Goal: Navigation & Orientation: Find specific page/section

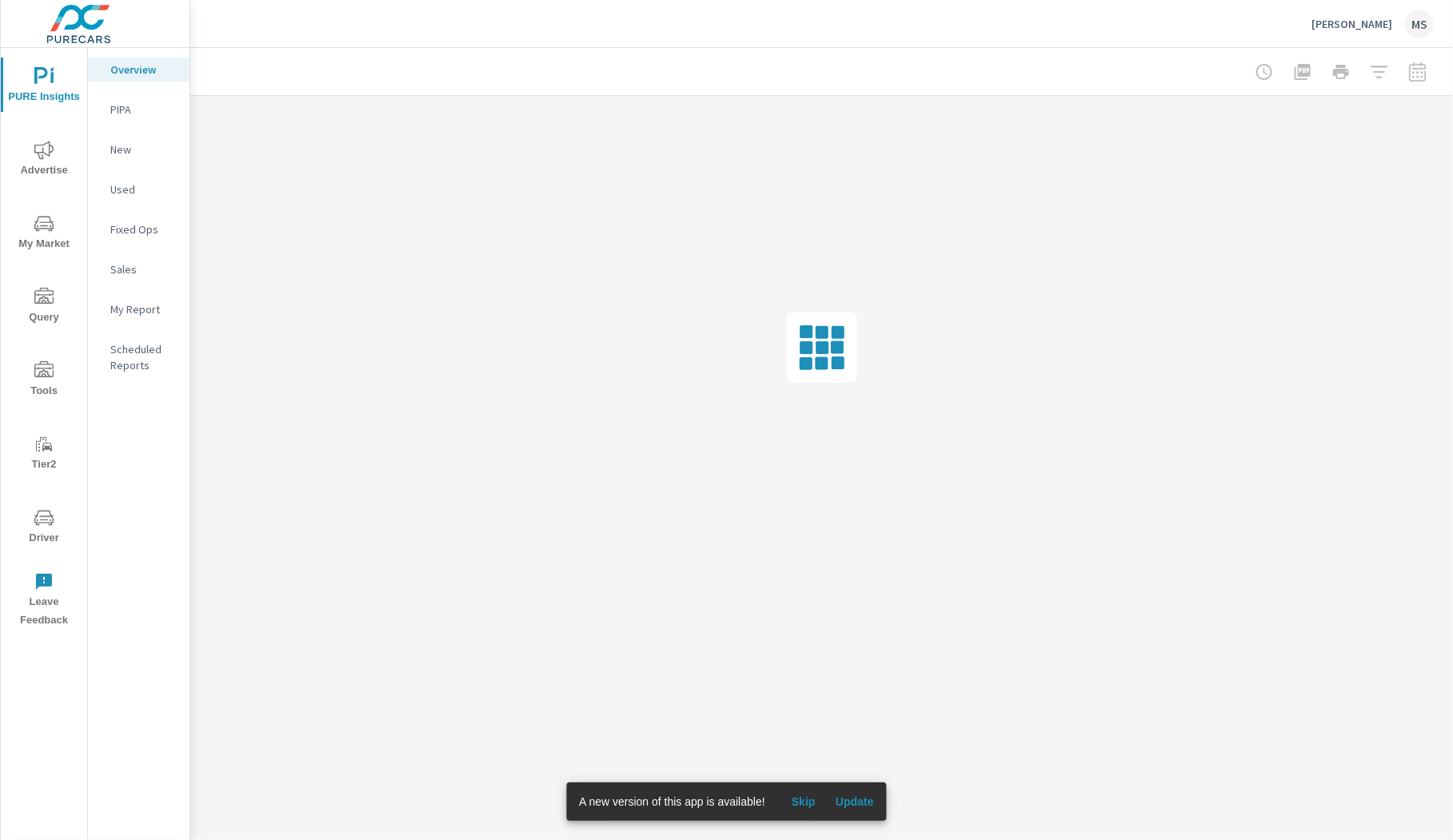
click at [46, 373] on icon "nav menu" at bounding box center [44, 371] width 19 height 19
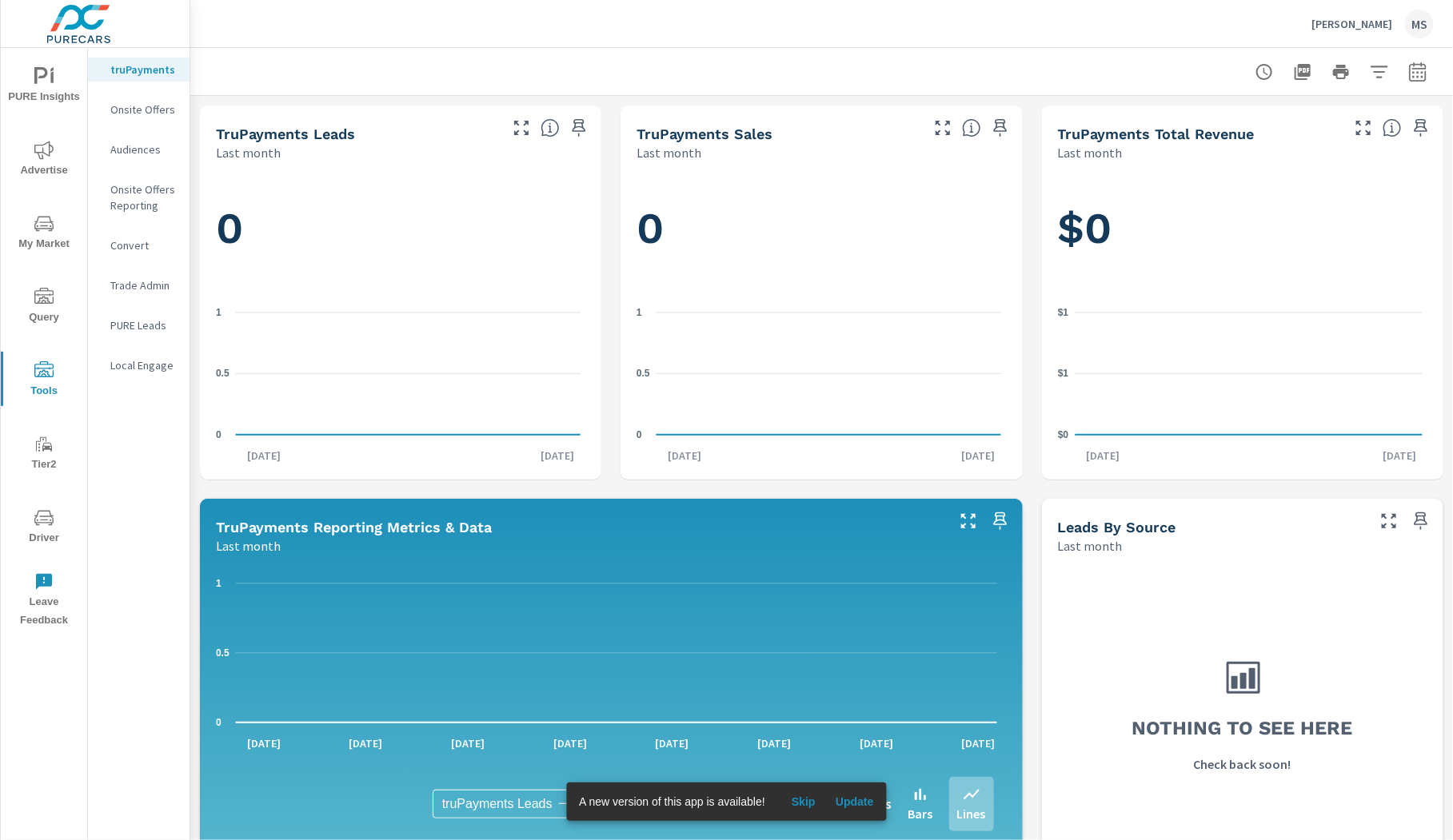
click at [51, 512] on icon "nav menu" at bounding box center [44, 518] width 19 height 19
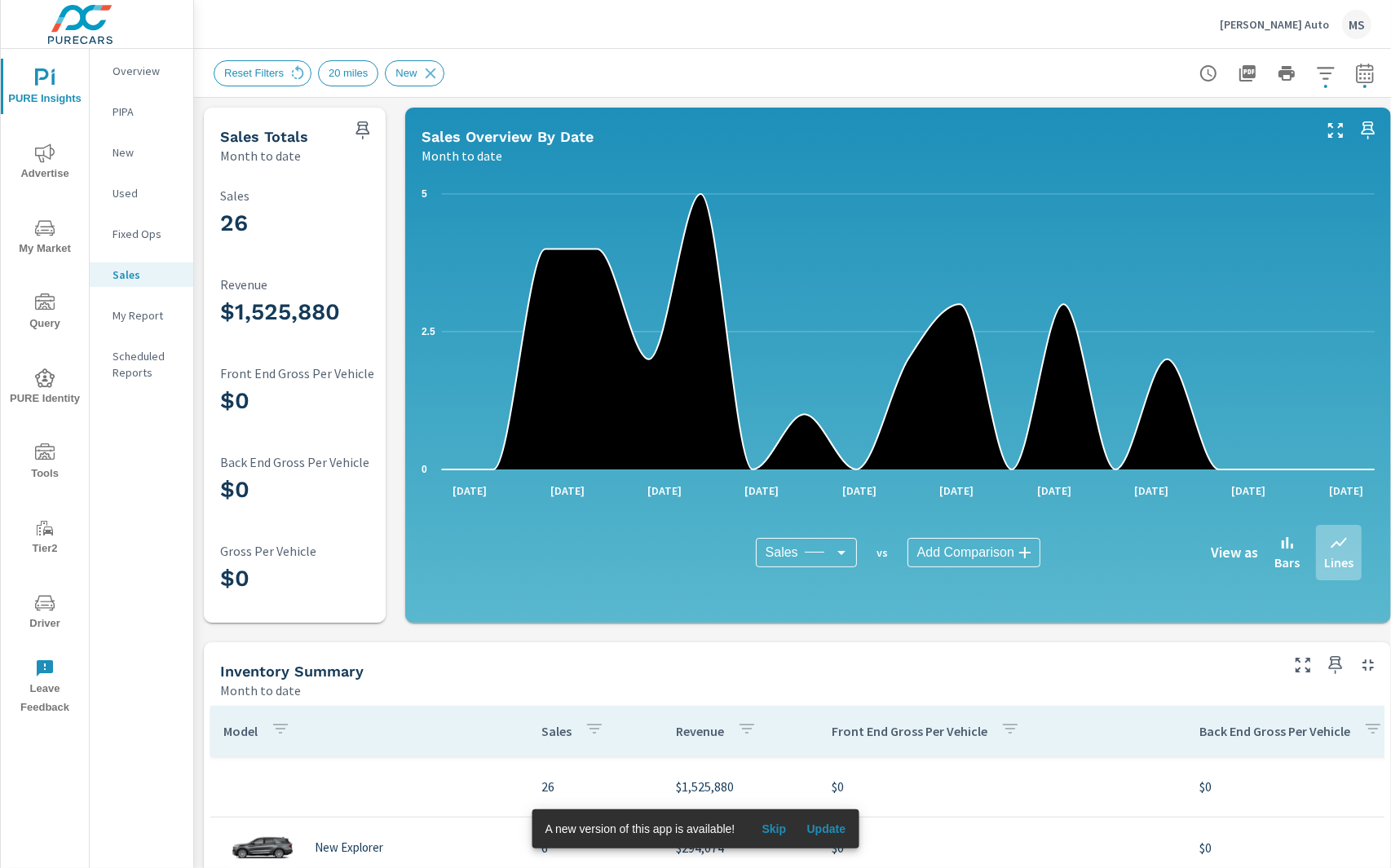
scroll to position [245, 0]
click at [435, 72] on icon at bounding box center [430, 72] width 10 height 10
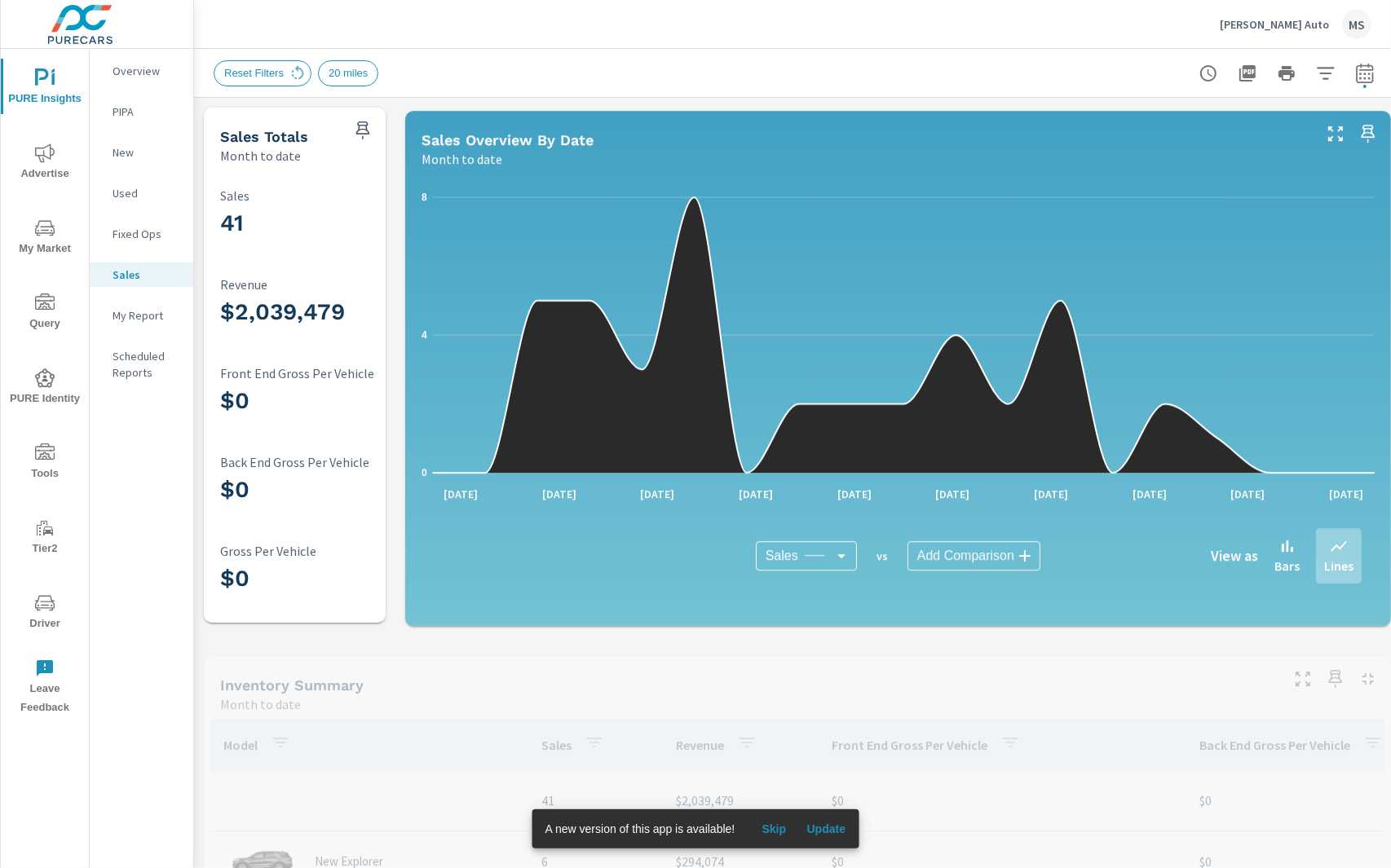
scroll to position [245, 0]
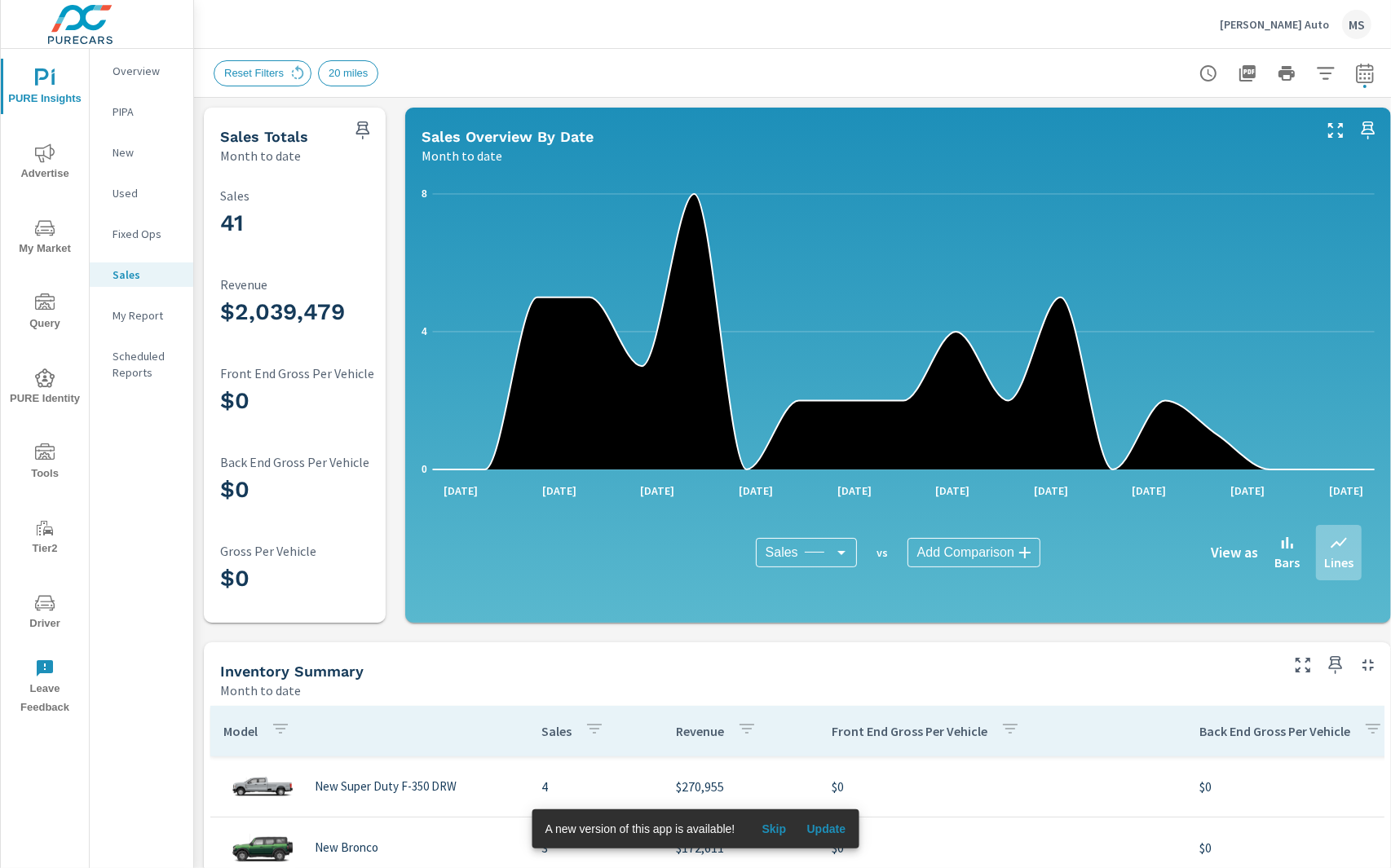
click at [1358, 28] on div "MS" at bounding box center [1357, 24] width 30 height 30
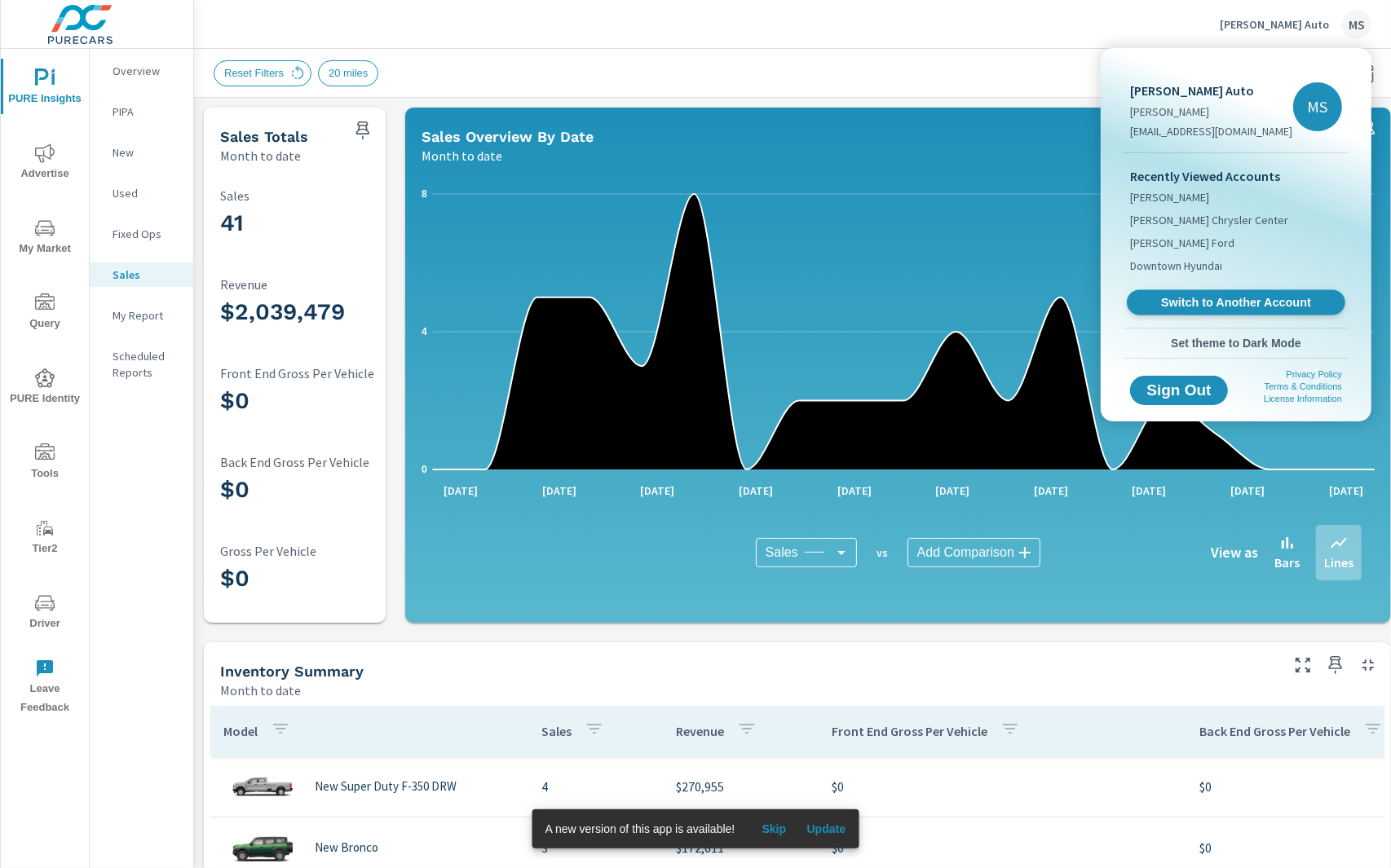
click at [1221, 303] on span "Switch to Another Account" at bounding box center [1236, 303] width 200 height 16
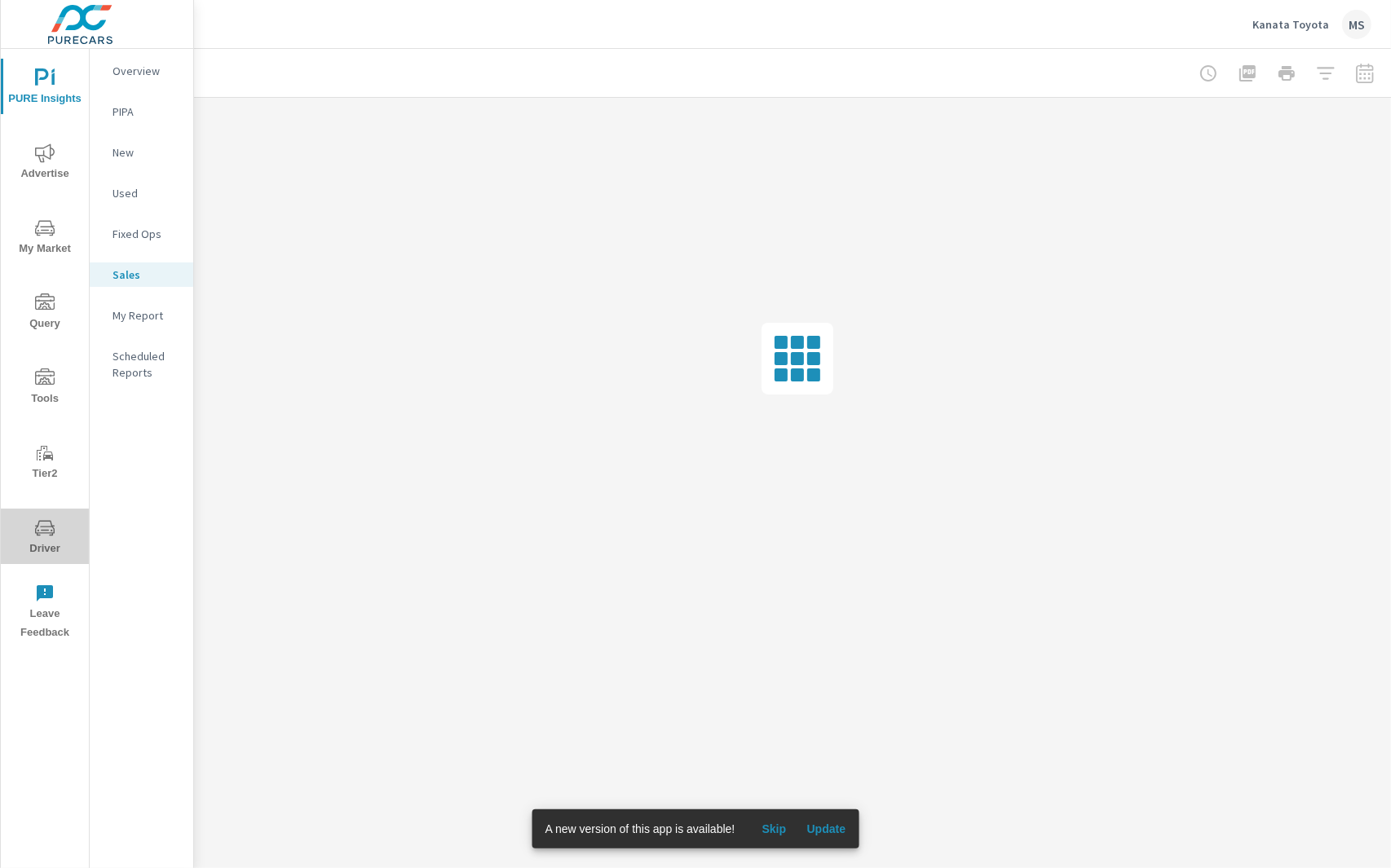
click at [45, 534] on icon "nav menu" at bounding box center [45, 528] width 19 height 19
